Goal: Find contact information: Find contact information

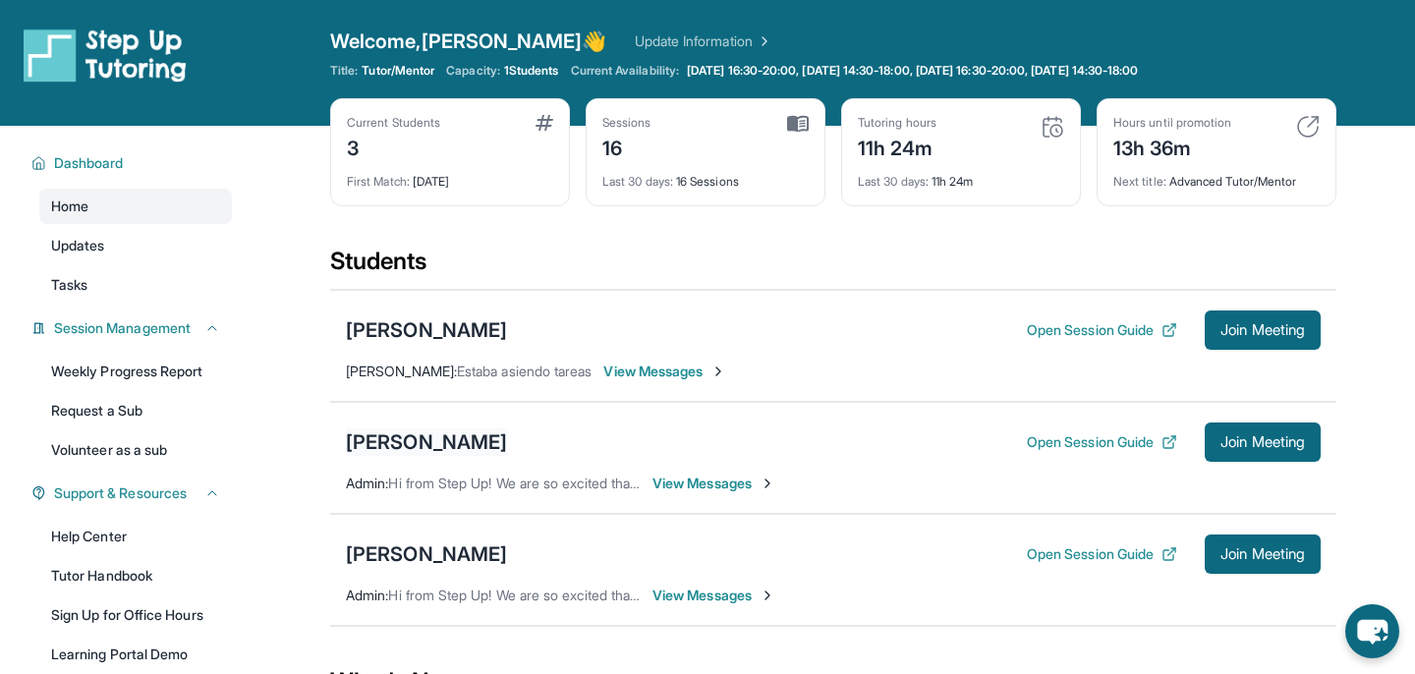
click at [435, 446] on div "[PERSON_NAME]" at bounding box center [426, 442] width 161 height 28
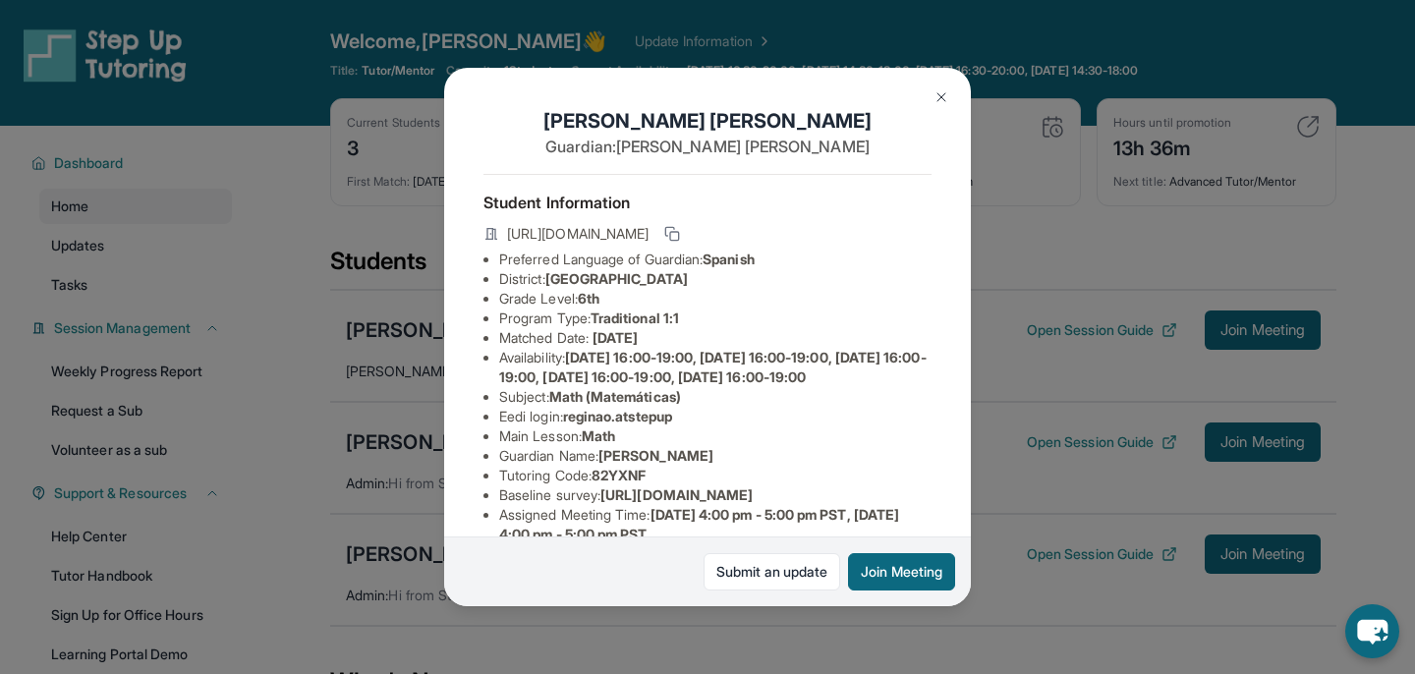
click at [942, 93] on img at bounding box center [941, 97] width 16 height 16
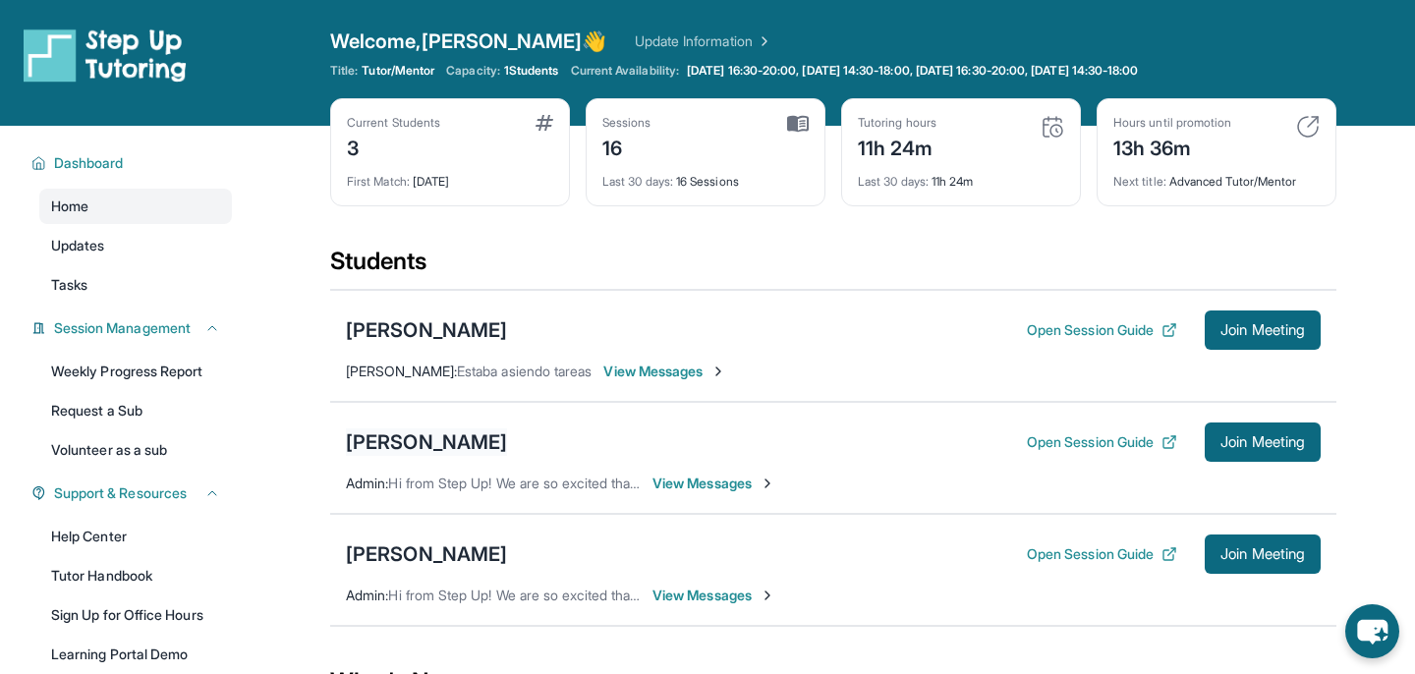
click at [414, 438] on div "[PERSON_NAME]" at bounding box center [426, 442] width 161 height 28
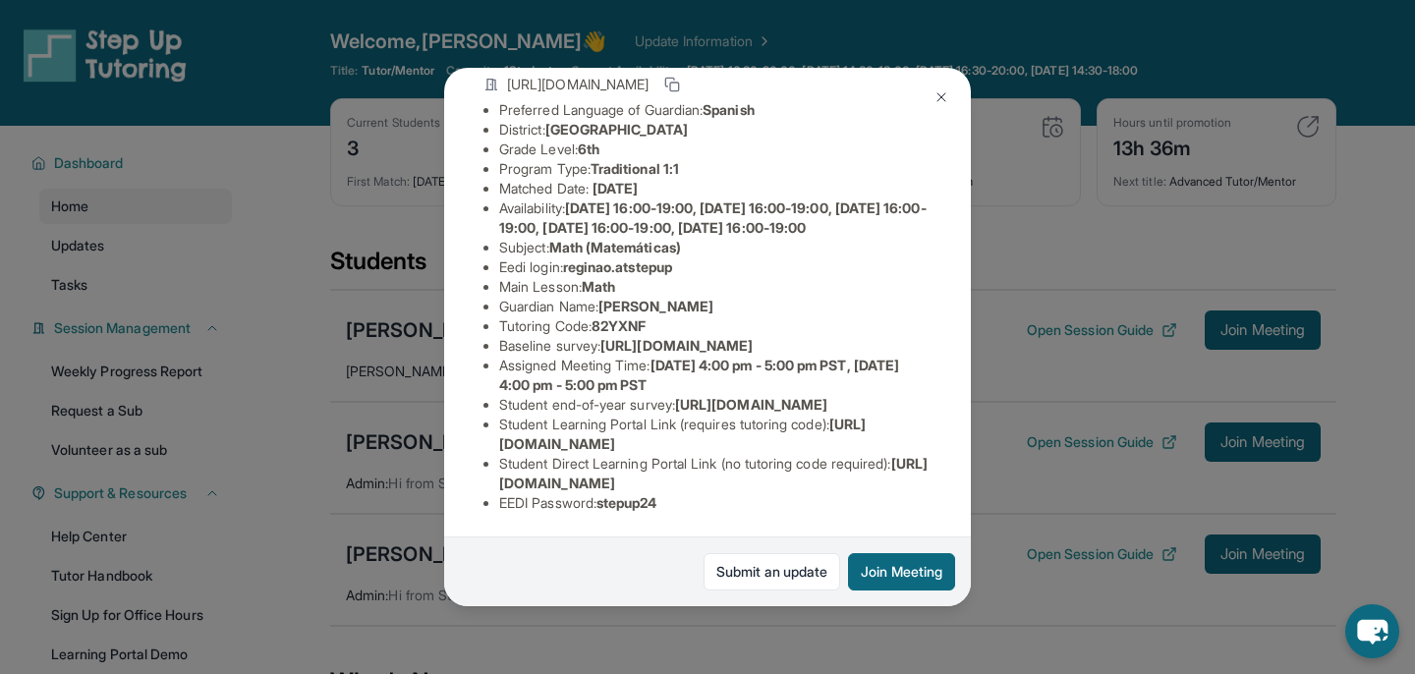
scroll to position [162, 0]
click at [651, 275] on span "reginao.atstepup" at bounding box center [617, 266] width 109 height 17
click at [672, 275] on span "reginao.atstepup" at bounding box center [617, 266] width 109 height 17
drag, startPoint x: 690, startPoint y: 275, endPoint x: 572, endPoint y: 272, distance: 117.9
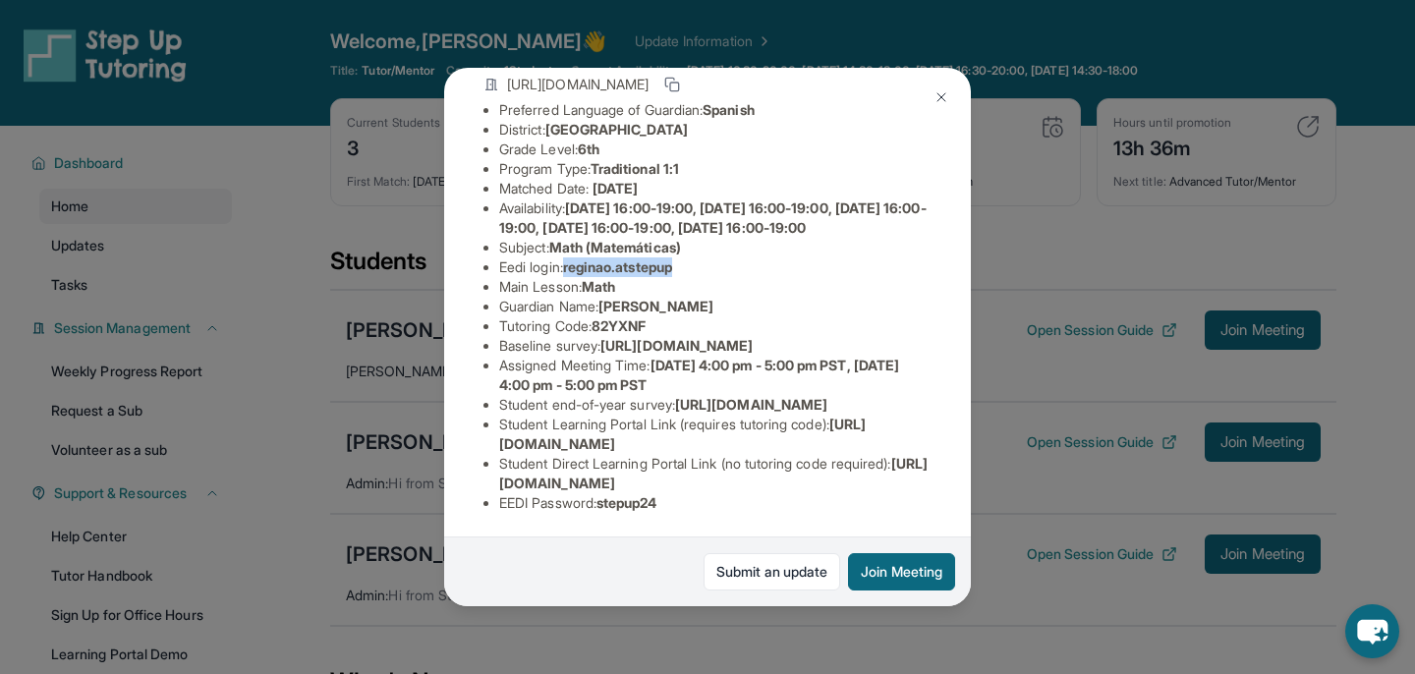
click at [572, 272] on li "Eedi login : [PERSON_NAME].atstepup" at bounding box center [715, 267] width 432 height 20
copy span "reginao.atstepup"
